Goal: Task Accomplishment & Management: Manage account settings

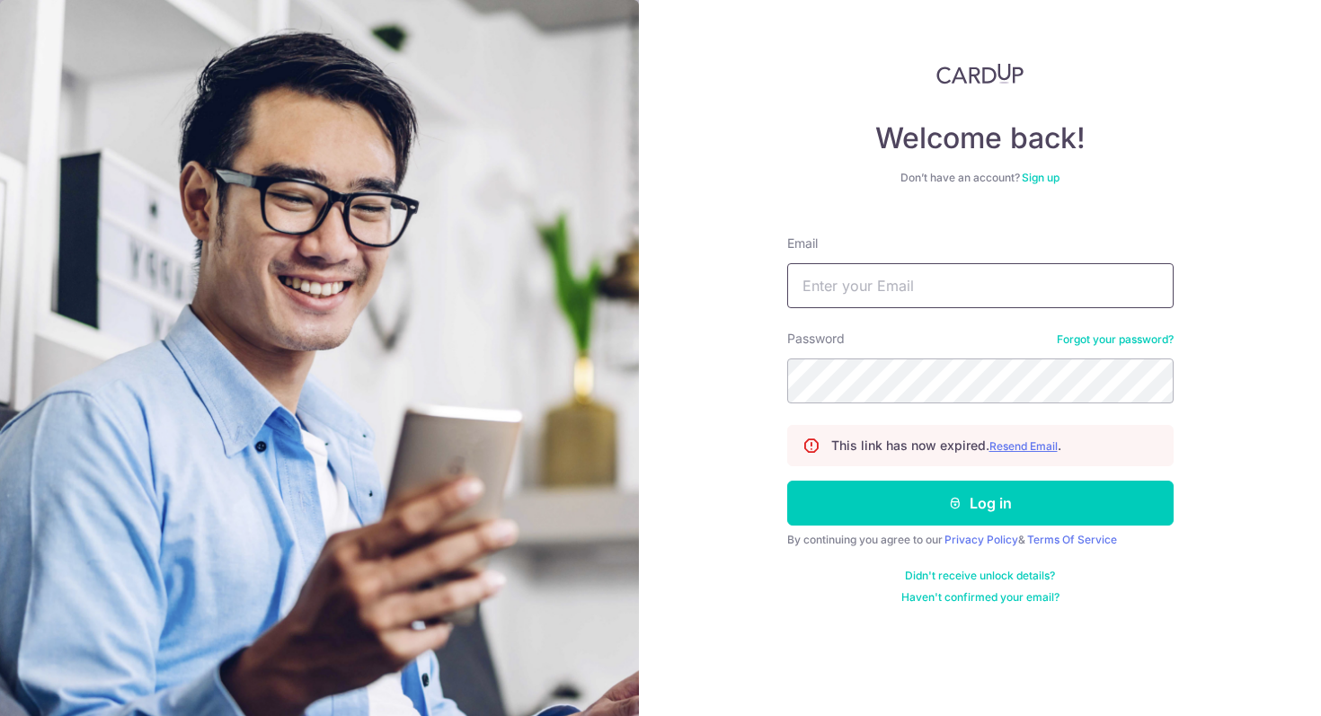
click at [876, 293] on input "Email" at bounding box center [980, 285] width 386 height 45
type input "[PERSON_NAME][EMAIL_ADDRESS][DOMAIN_NAME]"
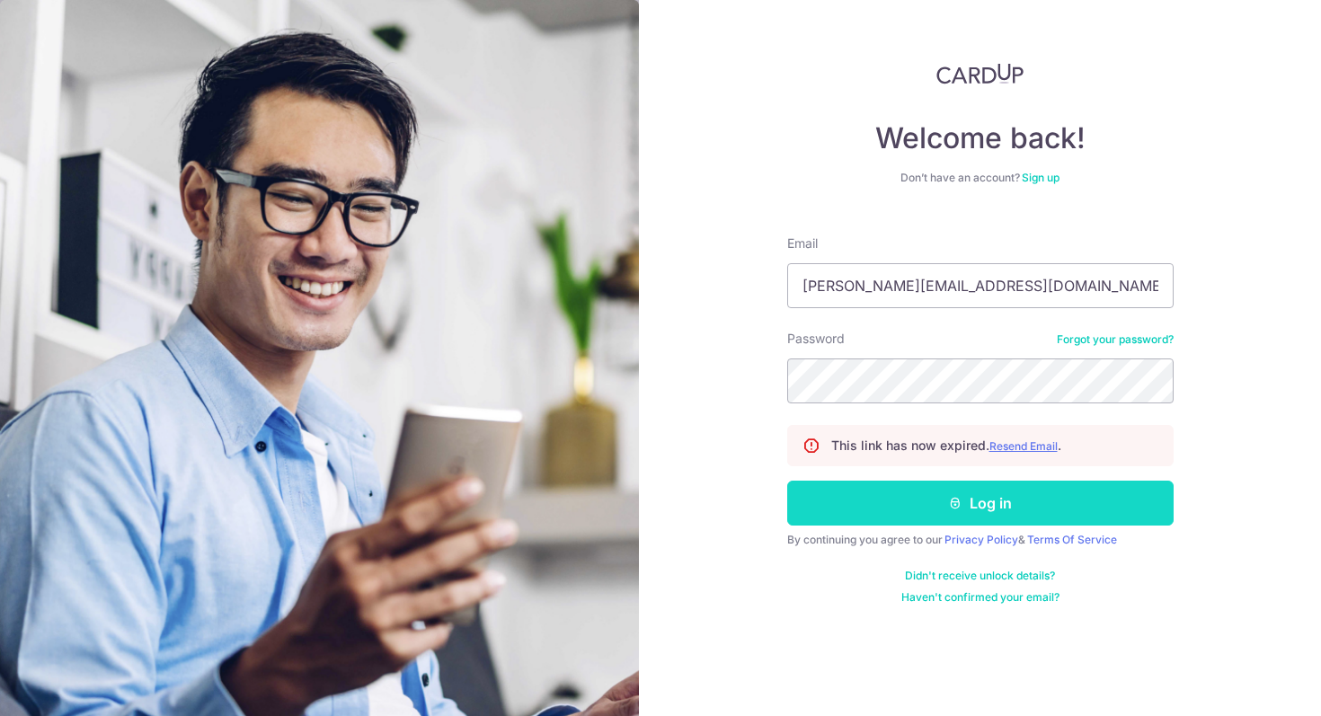
click at [953, 517] on button "Log in" at bounding box center [980, 503] width 386 height 45
